Goal: Check status: Check status

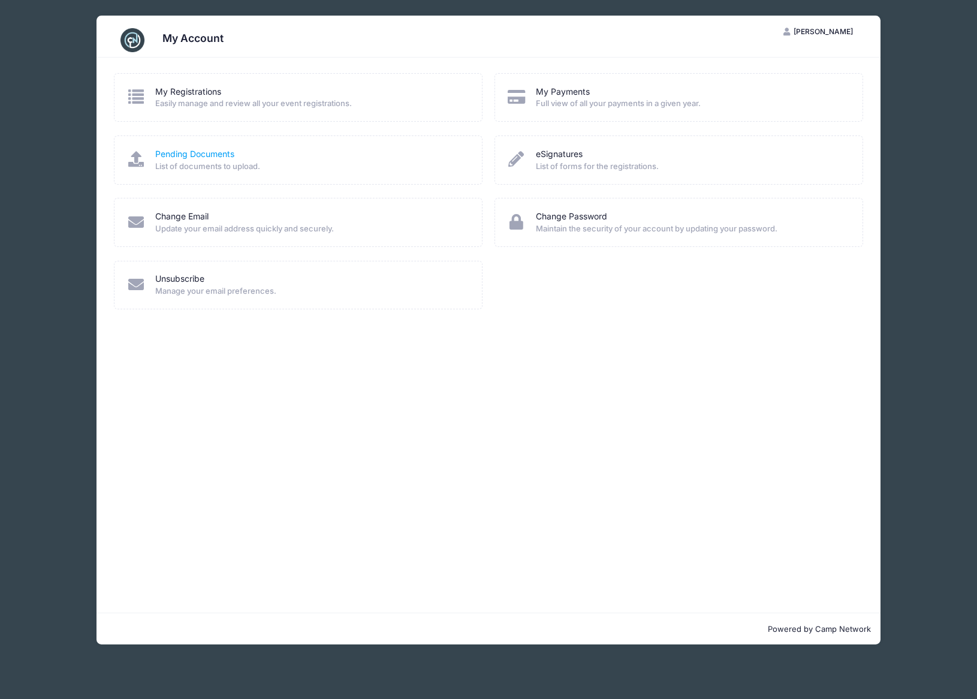
click at [203, 152] on link "Pending Documents" at bounding box center [194, 154] width 79 height 13
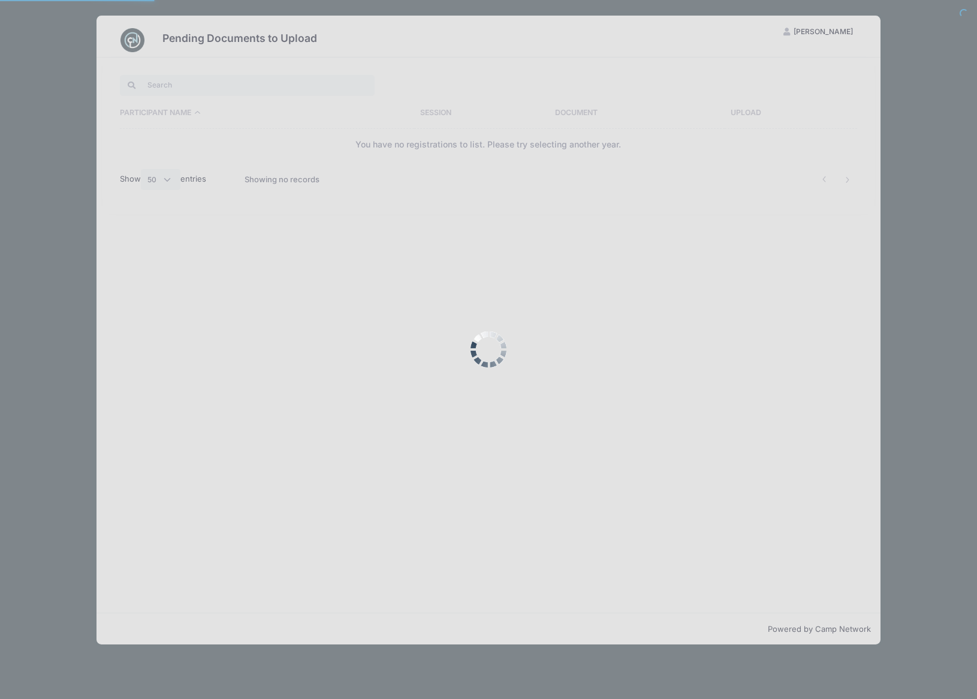
select select "50"
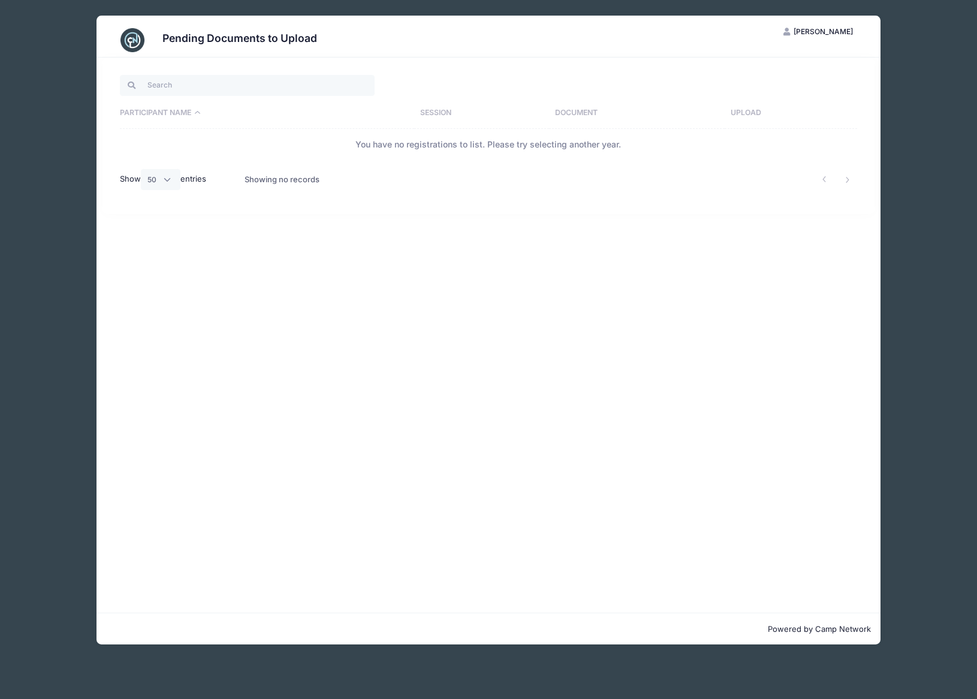
click at [61, 24] on div "Pending Documents to Upload RL Richard Lu My Account Logout Participant Name Se…" at bounding box center [488, 330] width 941 height 660
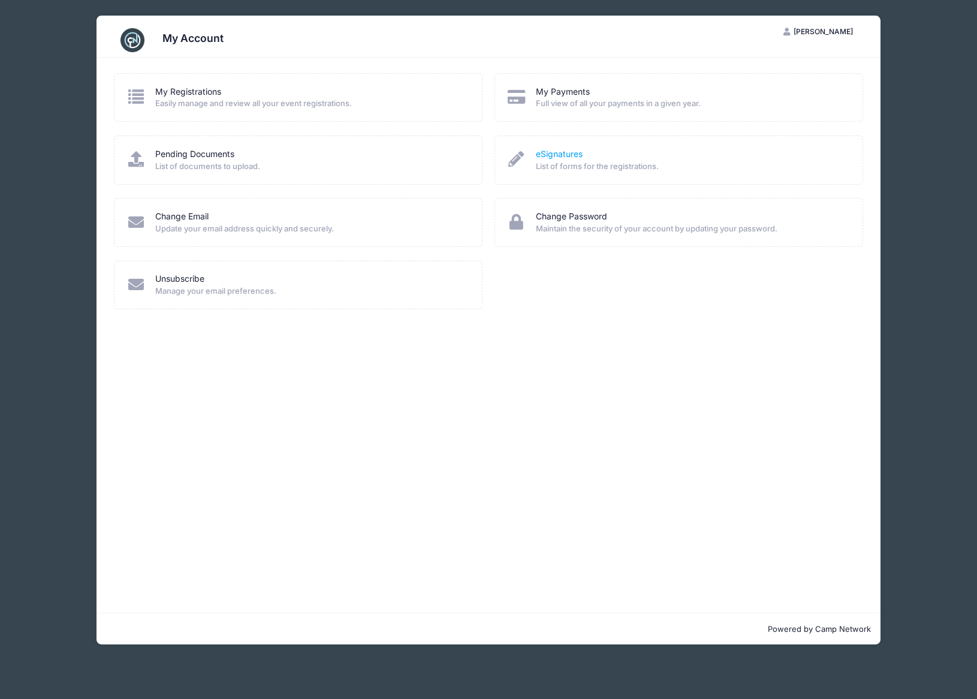
click at [561, 153] on link "eSignatures" at bounding box center [559, 154] width 47 height 13
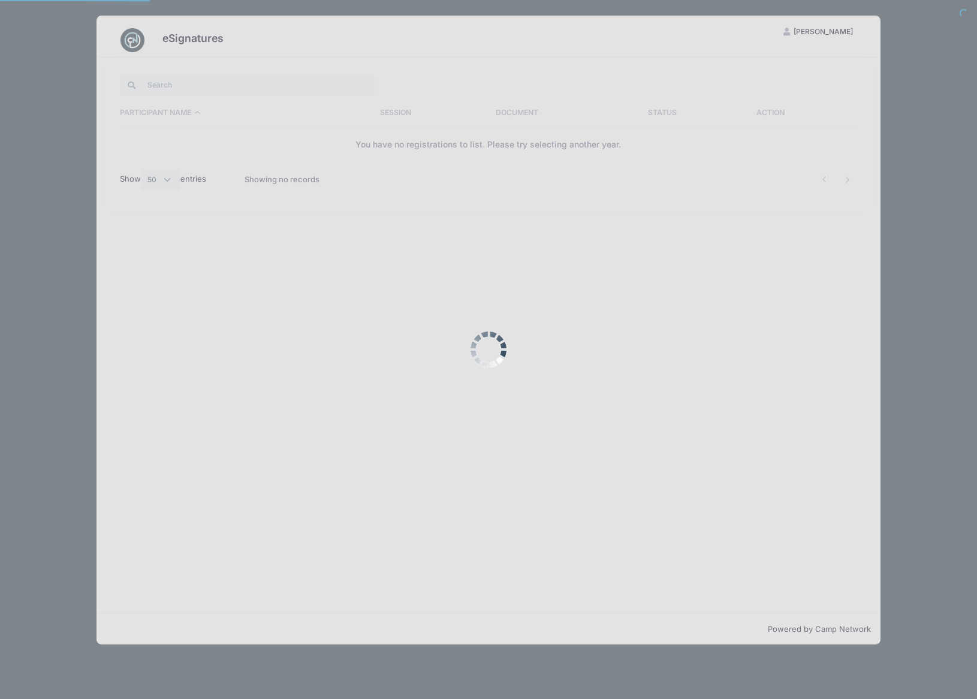
select select "50"
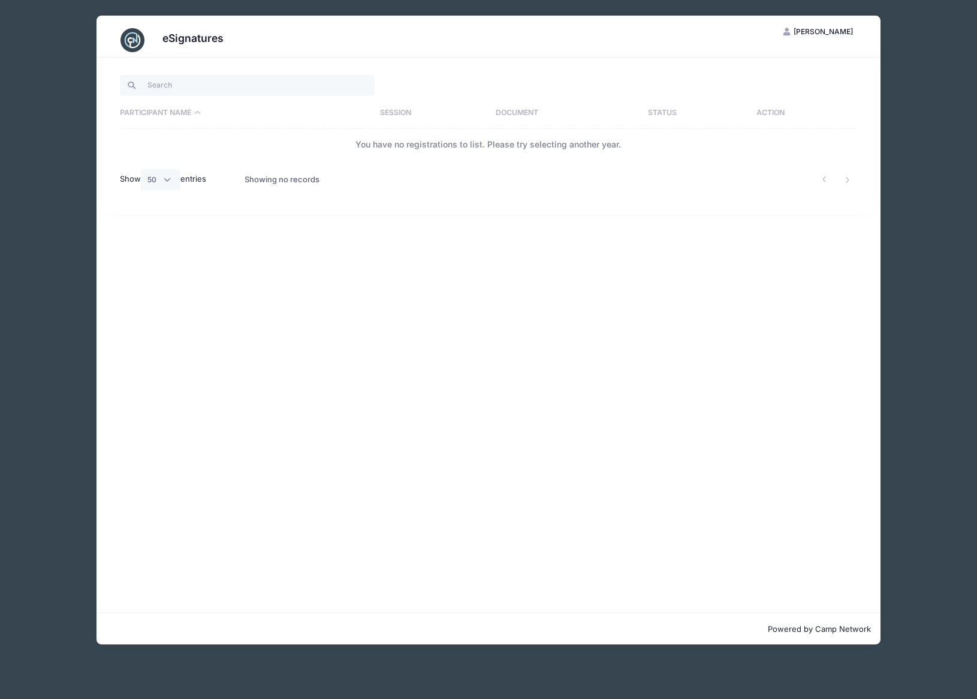
drag, startPoint x: 64, startPoint y: 36, endPoint x: 59, endPoint y: 8, distance: 28.6
click at [64, 35] on div "eSignatures RL Richard Lu My Account Logout Participant Name Session Document S…" at bounding box center [488, 330] width 941 height 660
